Goal: Obtain resource: Obtain resource

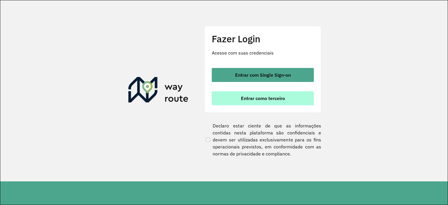
click at [243, 98] on span "Entrar como terceiro" at bounding box center [263, 98] width 44 height 5
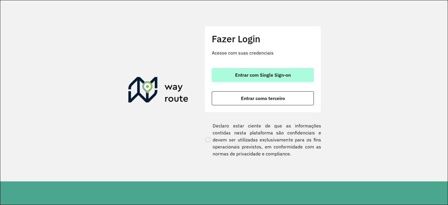
click at [241, 73] on span "Entrar com Single Sign-on" at bounding box center [263, 75] width 56 height 5
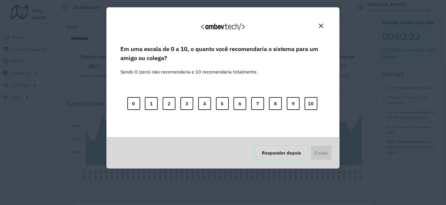
click at [288, 152] on button "Responder depois" at bounding box center [281, 152] width 55 height 15
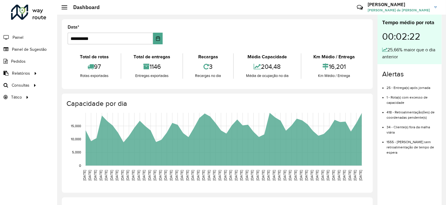
click at [30, 164] on div "Roteirizador AmbevTech Painel Painel de Sugestão Pedidos Relatórios Clientes Cl…" at bounding box center [28, 102] width 57 height 205
click at [21, 85] on span "Consultas" at bounding box center [21, 85] width 19 height 6
click at [85, 85] on span "Roteirização" at bounding box center [78, 85] width 24 height 6
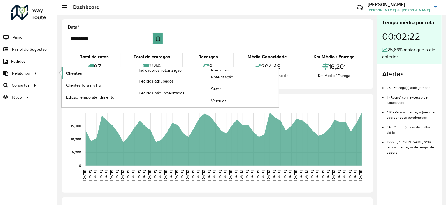
click at [77, 71] on span "Clientes" at bounding box center [74, 73] width 16 height 6
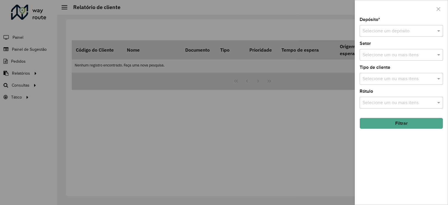
click at [378, 29] on input "text" at bounding box center [395, 31] width 66 height 7
click at [375, 45] on span "CDL Salto" at bounding box center [372, 47] width 20 height 5
click at [399, 127] on button "Filtrar" at bounding box center [400, 123] width 83 height 11
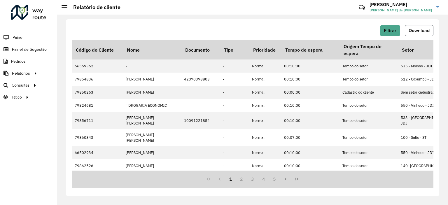
click at [415, 29] on span "Download" at bounding box center [418, 30] width 21 height 5
